Goal: Information Seeking & Learning: Learn about a topic

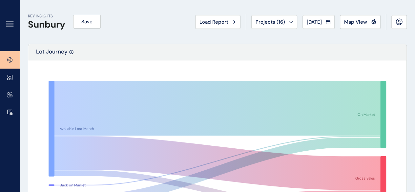
click at [251, 66] on div "Available Last Month Back on Market Newly Released On Market Gross Sales Outsta…" at bounding box center [217, 149] width 378 height 178
click at [263, 21] on span "Projects ( 16 )" at bounding box center [271, 22] width 30 height 7
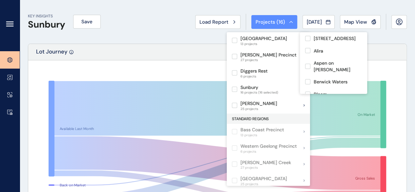
click at [280, 3] on div "KEY INSIGHTS Sunbury Save Load Report Projects ( 16 ) [DATE] 2025 < > Jan No re…" at bounding box center [217, 22] width 379 height 44
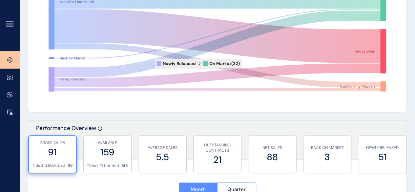
scroll to position [98, 0]
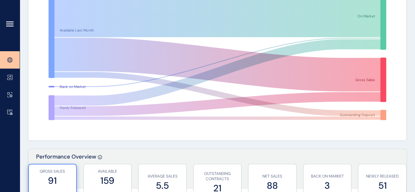
click at [9, 24] on icon at bounding box center [10, 24] width 7 height 0
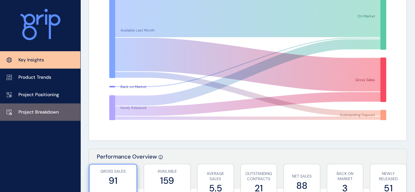
click at [42, 109] on p "Project Breakdown" at bounding box center [38, 112] width 40 height 7
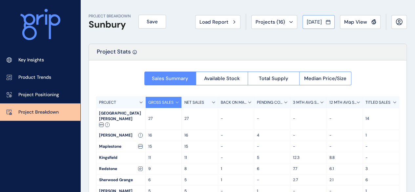
click at [313, 23] on span "[DATE]" at bounding box center [314, 22] width 15 height 7
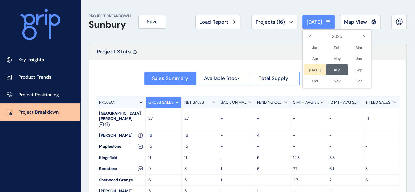
click at [310, 70] on li "[DATE] No report is available for this period. New months are usually published…" at bounding box center [315, 69] width 22 height 11
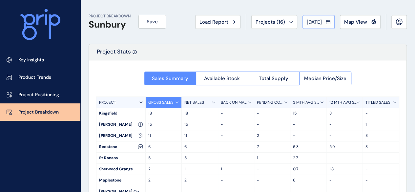
click at [310, 19] on span "[DATE]" at bounding box center [314, 22] width 15 height 7
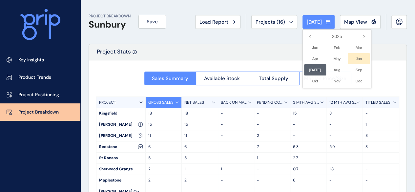
click at [358, 57] on li "Jun No report is available for this period. New months are usually published 5 …" at bounding box center [359, 58] width 22 height 11
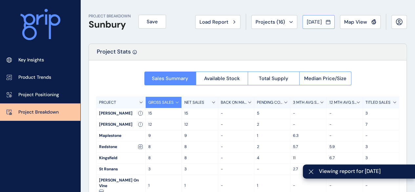
click at [323, 20] on div "[DATE]" at bounding box center [319, 22] width 24 height 7
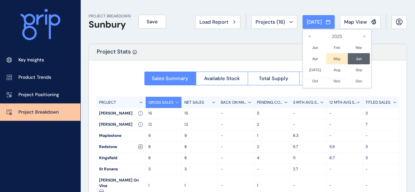
click at [334, 57] on li "May No report is available for this period. New months are usually published 5 …" at bounding box center [337, 58] width 22 height 11
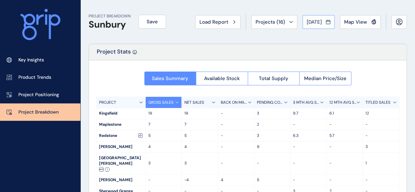
click at [315, 21] on span "[DATE]" at bounding box center [314, 22] width 15 height 7
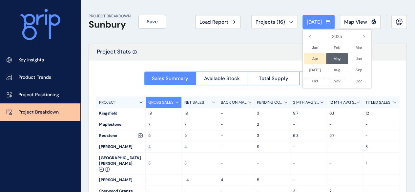
click at [307, 58] on li "Apr No report is available for this period. New months are usually published 5 …" at bounding box center [315, 58] width 22 height 11
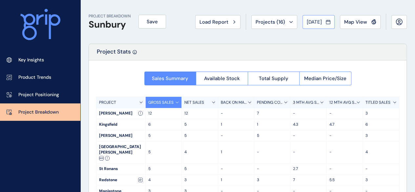
click at [319, 19] on span "[DATE]" at bounding box center [314, 22] width 15 height 7
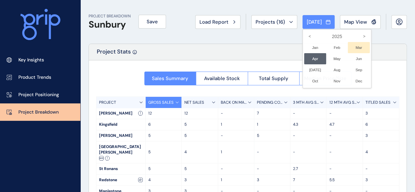
click at [354, 46] on li "Mar No report is available for this period. New months are usually published 5 …" at bounding box center [359, 47] width 22 height 11
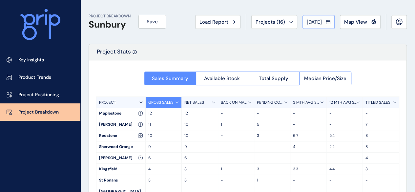
click at [319, 23] on span "[DATE]" at bounding box center [314, 22] width 15 height 7
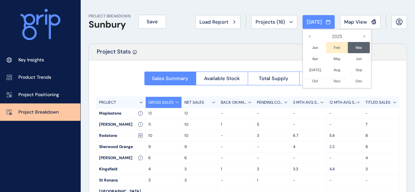
click at [333, 48] on li "Feb No report is available for this period. New months are usually published 5 …" at bounding box center [337, 47] width 22 height 11
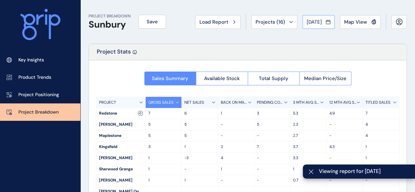
click at [312, 23] on span "[DATE]" at bounding box center [314, 22] width 15 height 7
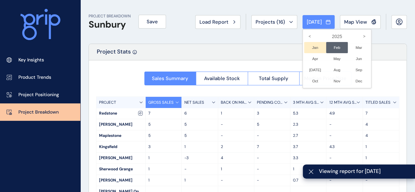
click at [310, 48] on li "Jan No report is available for this period. New months are usually published 5 …" at bounding box center [315, 47] width 22 height 11
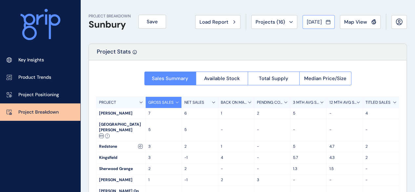
click at [315, 21] on span "[DATE]" at bounding box center [314, 22] width 15 height 7
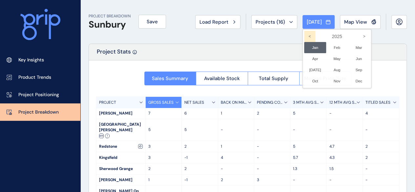
click at [305, 34] on icon "<" at bounding box center [309, 36] width 11 height 11
click at [332, 80] on li "Nov No report is available for this period. New months are usually published 5 …" at bounding box center [337, 80] width 22 height 11
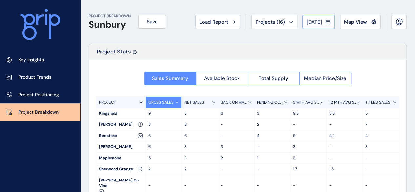
click at [317, 21] on span "[DATE]" at bounding box center [314, 22] width 15 height 7
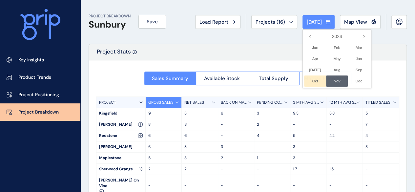
click at [310, 82] on li "Oct No report is available for this period. New months are usually published 5 …" at bounding box center [315, 80] width 22 height 11
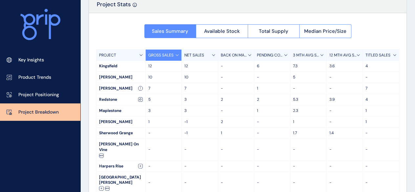
scroll to position [37, 0]
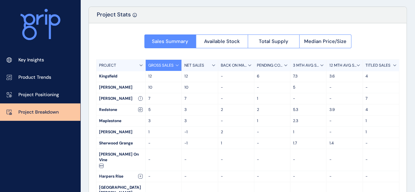
click at [198, 63] on p "NET SALES" at bounding box center [194, 66] width 20 height 6
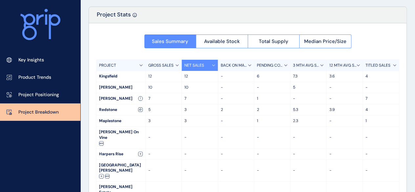
click at [237, 63] on p "BACK ON MARKET" at bounding box center [234, 66] width 27 height 6
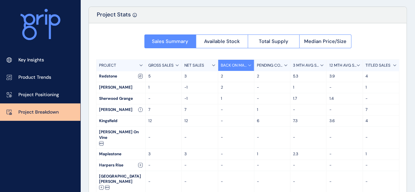
click at [281, 65] on p "PENDING CONTRACTS" at bounding box center [270, 66] width 27 height 6
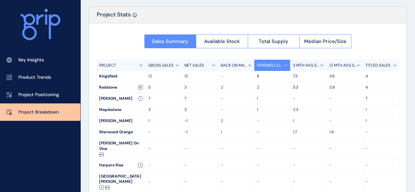
click at [312, 64] on p "3 MTH AVG SALES" at bounding box center [306, 66] width 27 height 6
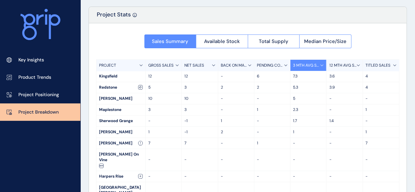
click at [346, 63] on p "12 MTH AVG SALES" at bounding box center [342, 66] width 27 height 6
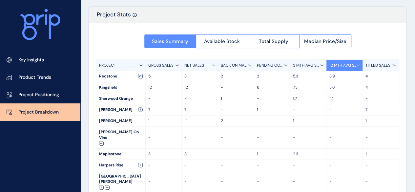
click at [378, 63] on p "TITLED SALES" at bounding box center [377, 66] width 25 height 6
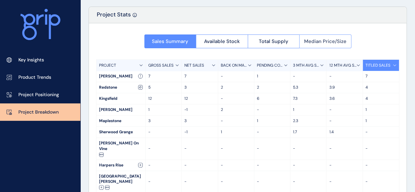
click at [319, 36] on button "Median Price/Size" at bounding box center [325, 41] width 52 height 14
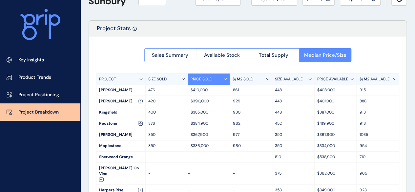
scroll to position [0, 0]
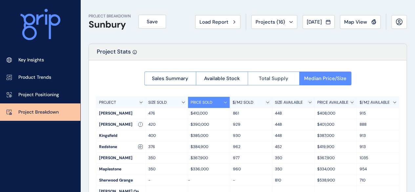
click at [277, 76] on span "Total Supply" at bounding box center [274, 78] width 30 height 7
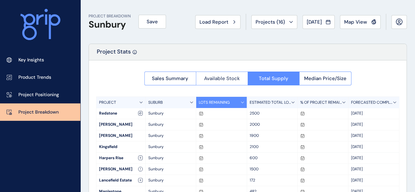
click at [224, 78] on span "Available Stock" at bounding box center [222, 78] width 36 height 7
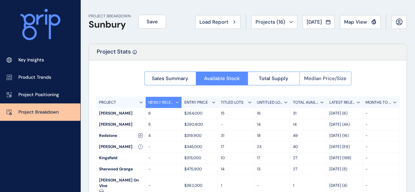
click at [323, 79] on span "Median Price/Size" at bounding box center [325, 78] width 42 height 7
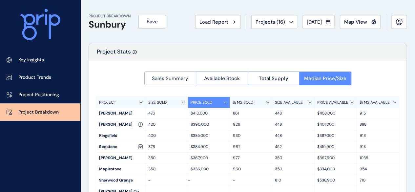
click at [169, 78] on span "Sales Summary" at bounding box center [170, 78] width 36 height 7
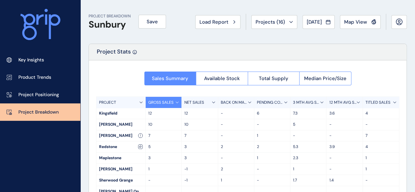
click at [336, 70] on div "Sales Summary Available Stock Total Supply Median Price/Size" at bounding box center [247, 77] width 207 height 18
click at [333, 79] on span "Median Price/Size" at bounding box center [325, 78] width 42 height 7
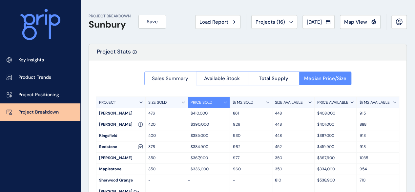
click at [182, 79] on span "Sales Summary" at bounding box center [170, 78] width 36 height 7
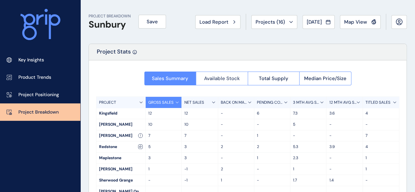
click at [223, 77] on span "Available Stock" at bounding box center [222, 78] width 36 height 7
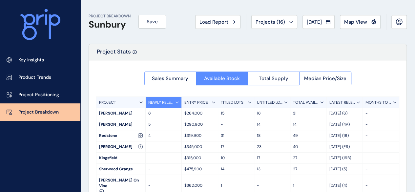
click at [273, 79] on span "Total Supply" at bounding box center [274, 78] width 30 height 7
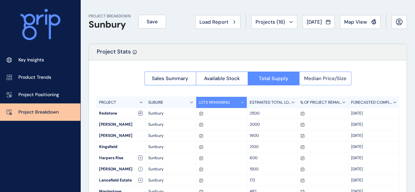
click at [323, 76] on span "Median Price/Size" at bounding box center [325, 78] width 42 height 7
